Goal: Navigation & Orientation: Find specific page/section

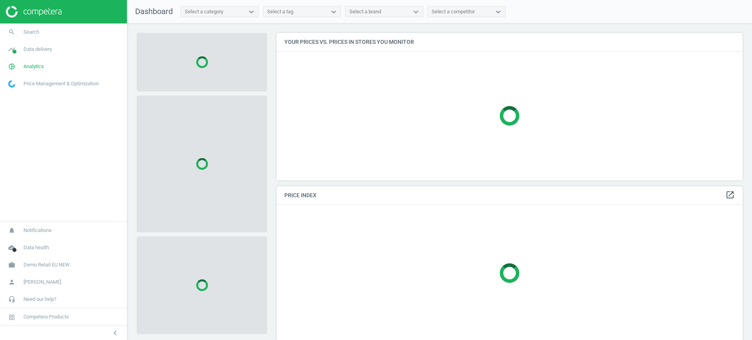
scroll to position [162, 474]
click at [73, 265] on link "work Demo Retail EU NEW" at bounding box center [63, 264] width 127 height 17
click at [31, 240] on span "Switch campaign" at bounding box center [26, 242] width 35 height 6
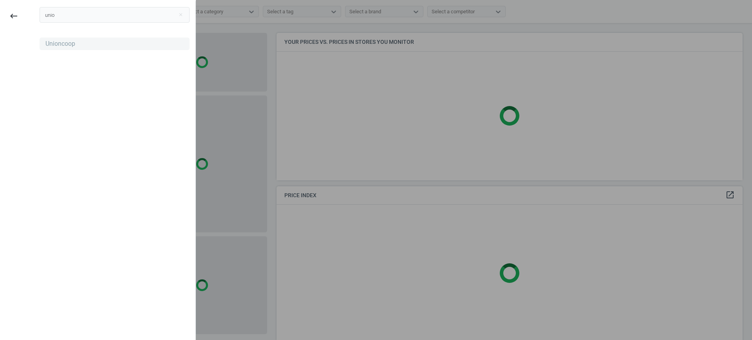
type input "unio"
click at [76, 46] on div "Unioncoop" at bounding box center [115, 44] width 150 height 13
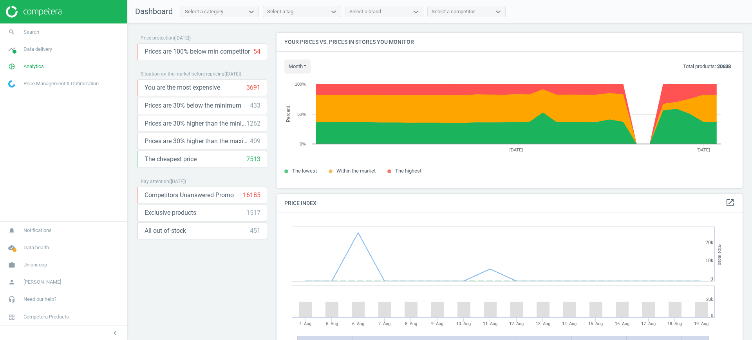
scroll to position [170, 474]
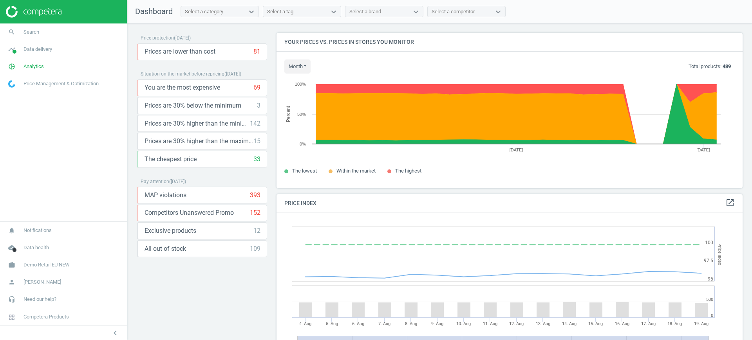
scroll to position [170, 474]
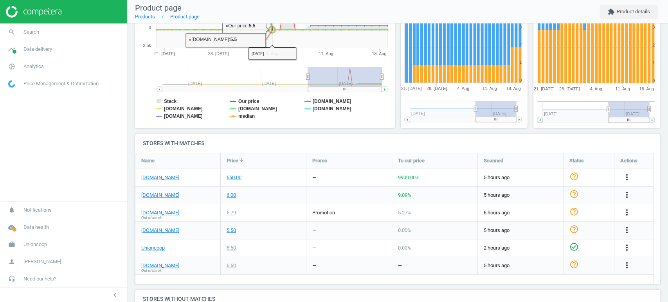
scroll to position [155, 0]
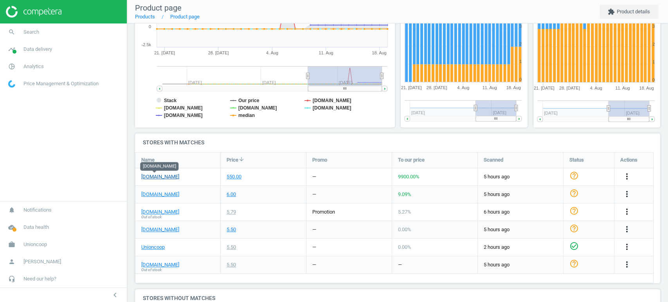
click at [154, 177] on link "talabat.com" at bounding box center [160, 176] width 38 height 7
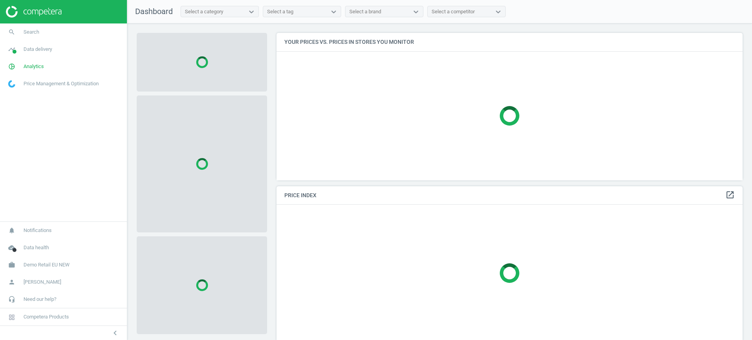
scroll to position [162, 474]
click at [57, 269] on link "work Demo Retail EU NEW" at bounding box center [63, 264] width 127 height 17
click at [17, 246] on link "Switch campaign" at bounding box center [63, 242] width 127 height 12
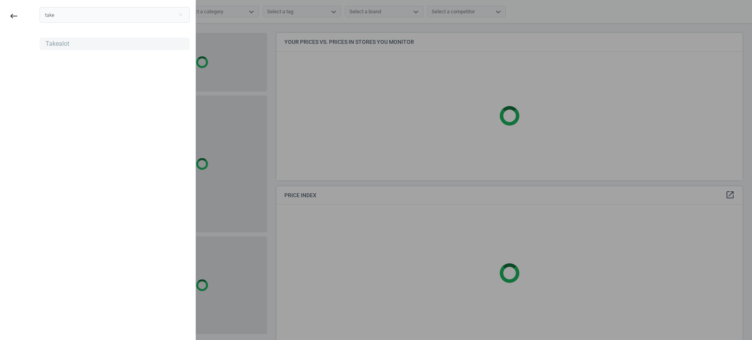
type input "take"
click at [67, 47] on div "Takealot" at bounding box center [57, 44] width 24 height 9
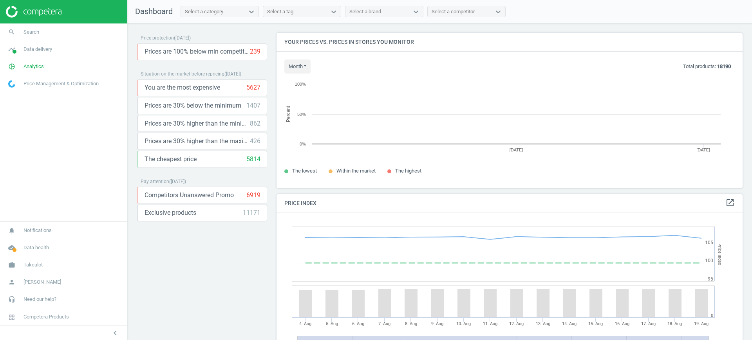
scroll to position [170, 474]
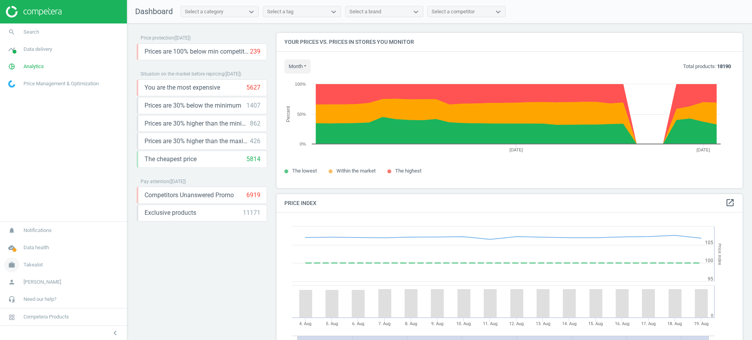
click at [27, 265] on span "Takealot" at bounding box center [32, 265] width 19 height 7
click at [36, 256] on span "Campaign settings" at bounding box center [28, 254] width 38 height 6
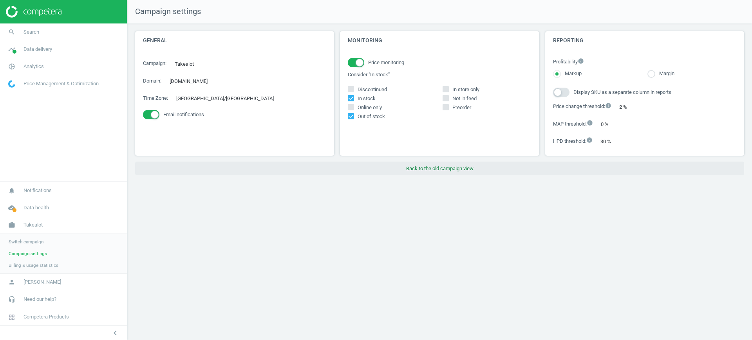
click at [435, 168] on button "Back to the old campaign view" at bounding box center [439, 169] width 609 height 14
